Goal: Use online tool/utility

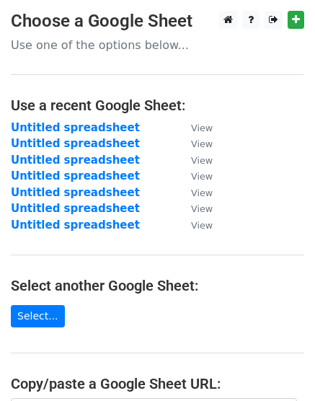
scroll to position [270, 0]
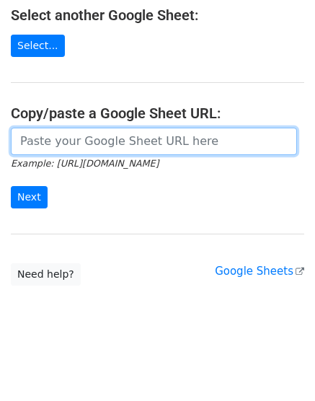
click at [104, 137] on input "url" at bounding box center [154, 141] width 286 height 27
paste input "https://docs.google.com/spreadsheets/d/1LB0OQ-C_NZTdVL9A7V_5YhF_elRgrza6b0QOyi8…"
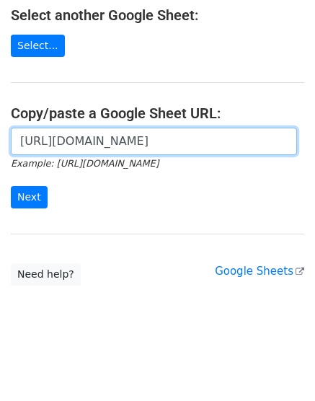
scroll to position [0, 307]
type input "https://docs.google.com/spreadsheets/d/1LB0OQ-C_NZTdVL9A7V_5YhF_elRgrza6b0QOyi8…"
click at [11, 186] on input "Next" at bounding box center [29, 197] width 37 height 22
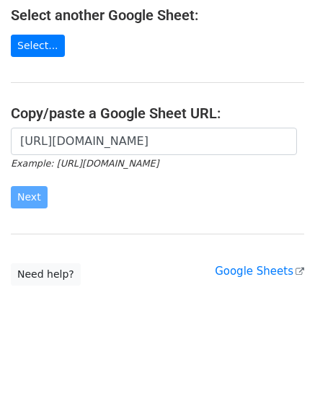
scroll to position [0, 0]
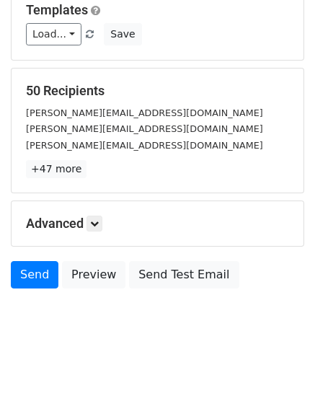
scroll to position [159, 0]
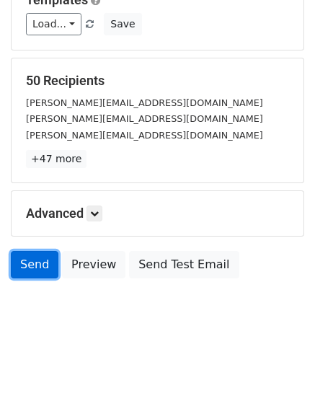
click at [40, 269] on link "Send" at bounding box center [35, 264] width 48 height 27
